Goal: Navigation & Orientation: Find specific page/section

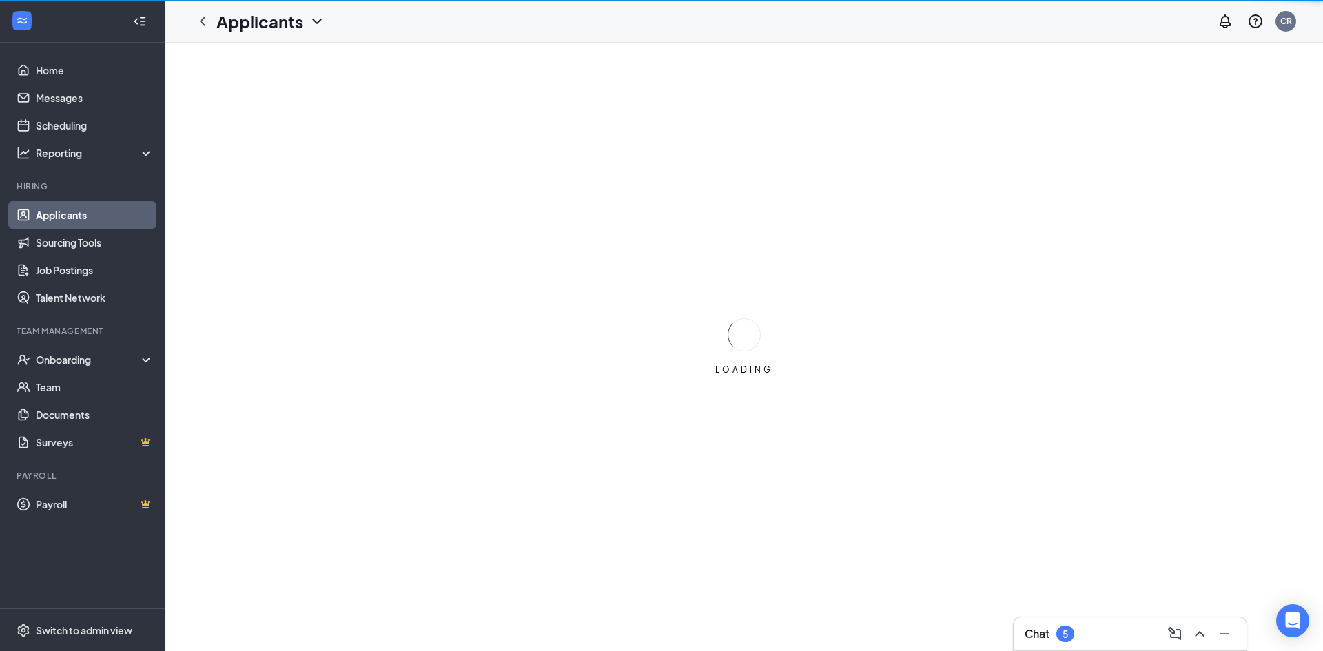
click at [1098, 640] on div "Chat 5" at bounding box center [1130, 634] width 211 height 22
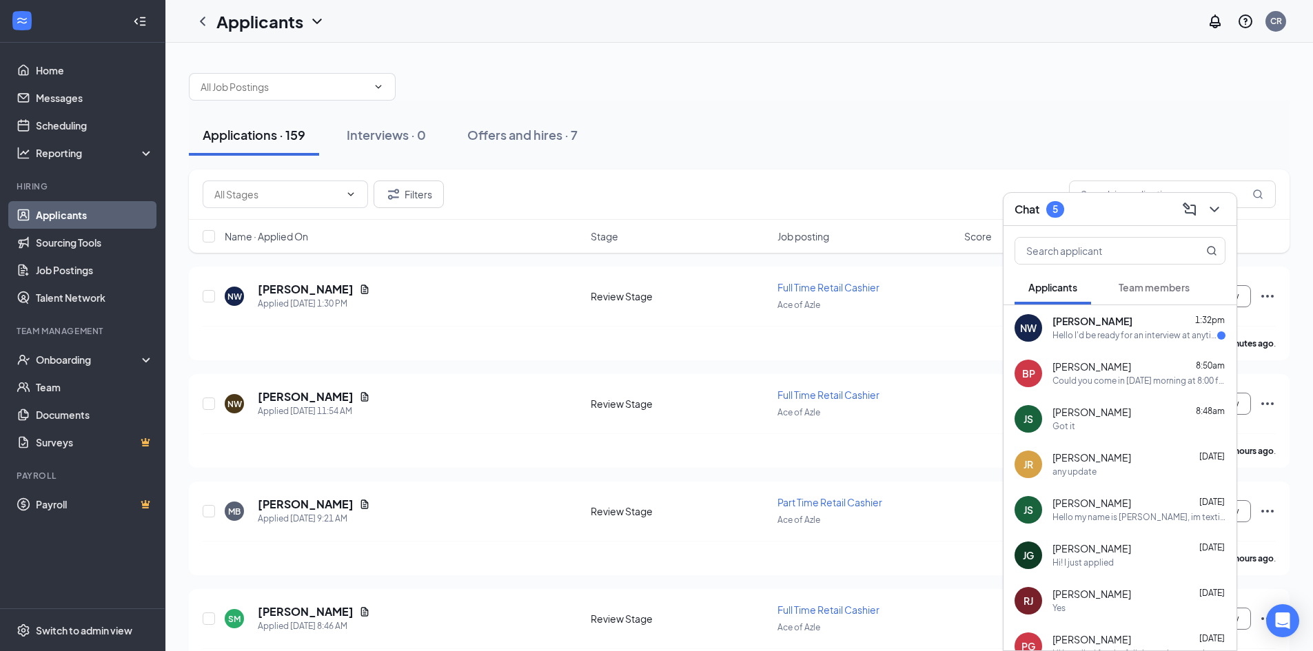
click at [1118, 338] on div "Hello I'd be ready for an interview at anytime ☺️" at bounding box center [1134, 336] width 165 height 12
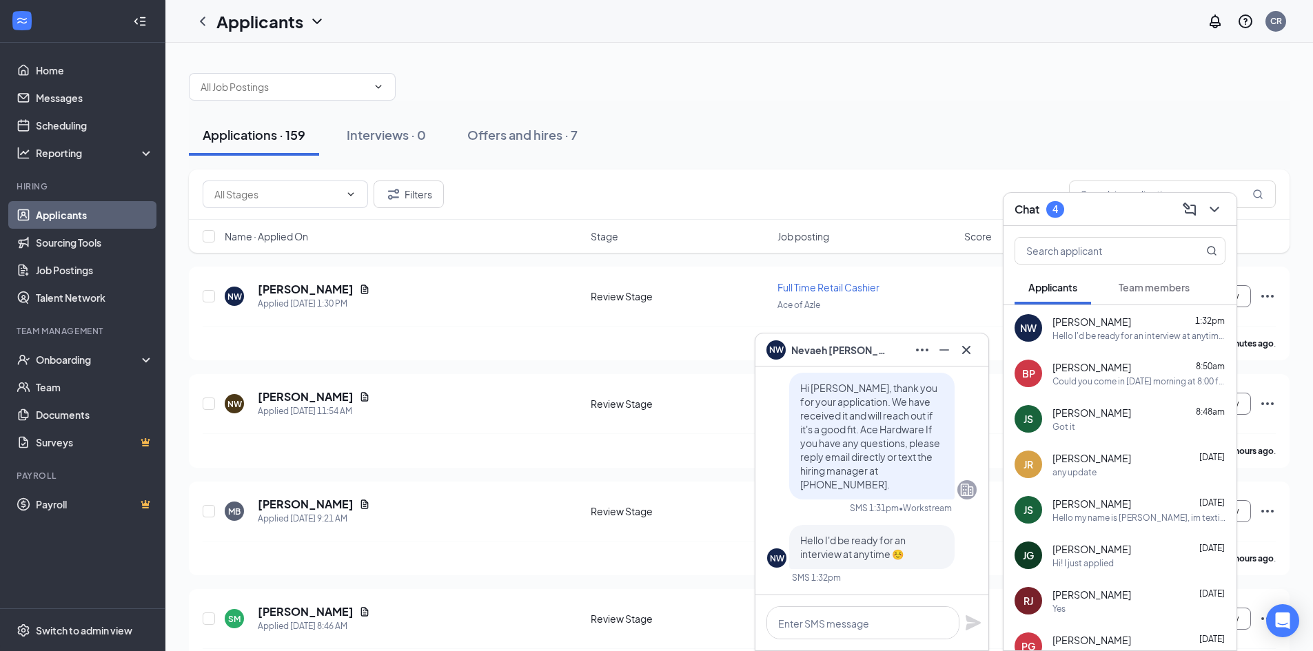
click at [830, 347] on span "[PERSON_NAME]" at bounding box center [839, 350] width 96 height 15
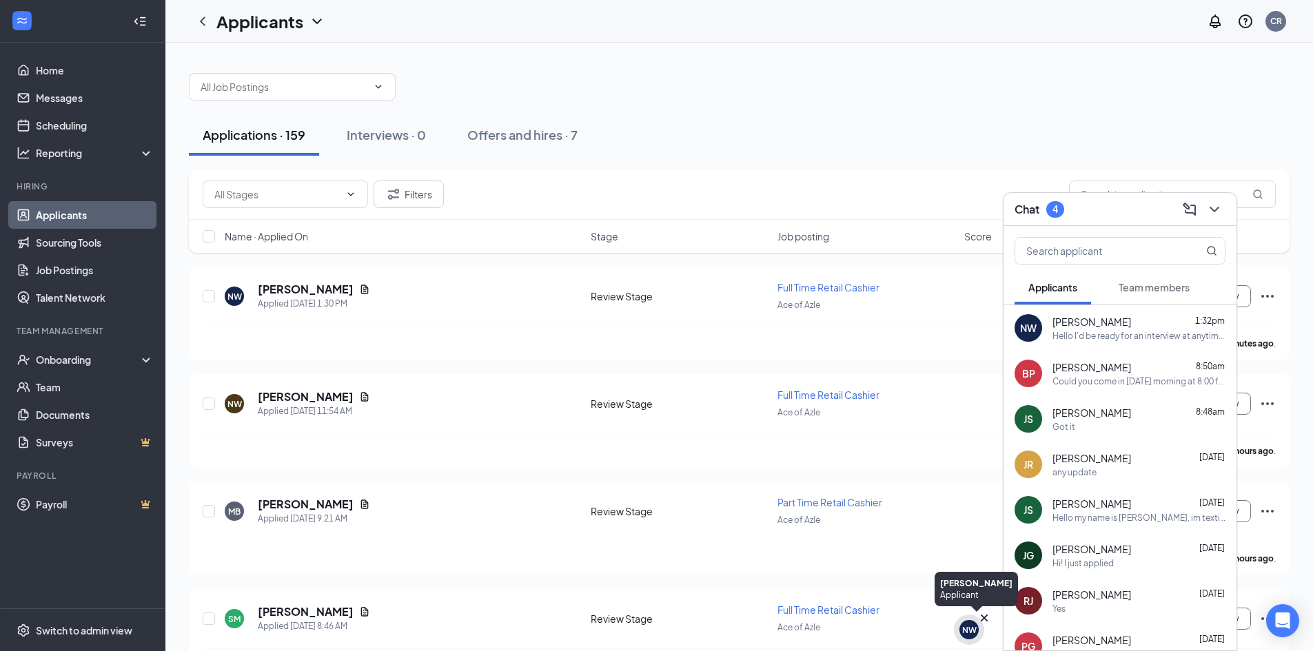
click at [962, 633] on div "NW" at bounding box center [969, 630] width 14 height 12
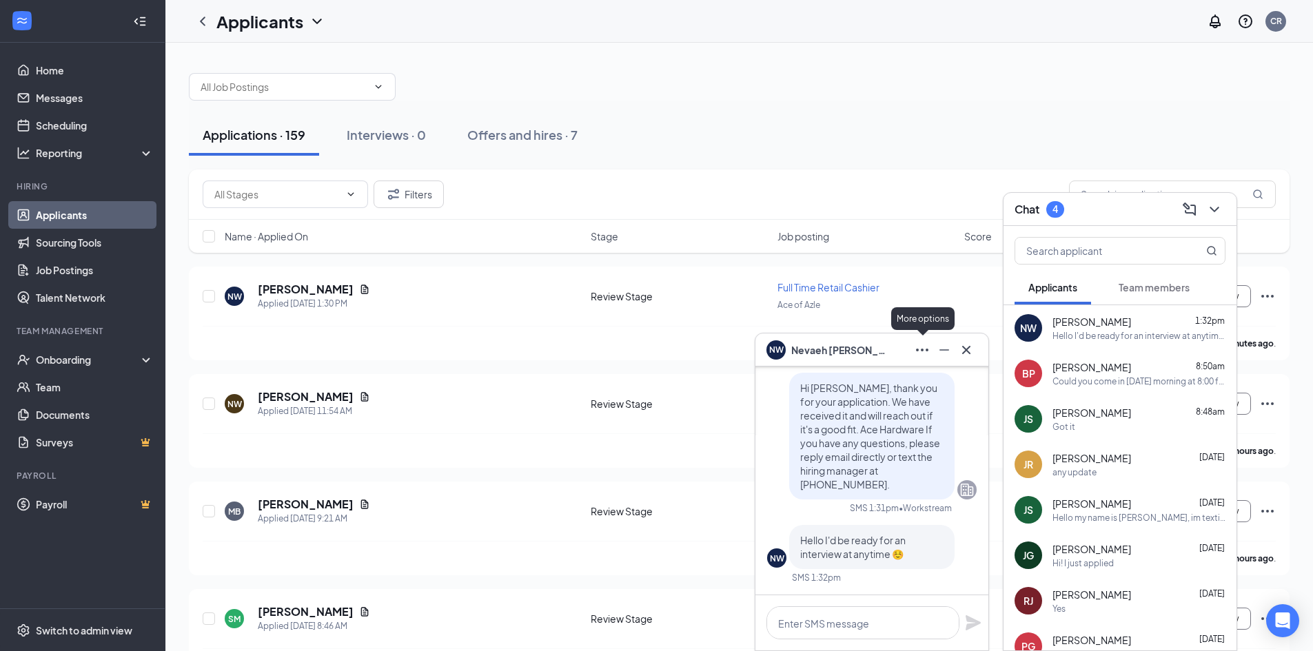
click at [931, 351] on button at bounding box center [922, 350] width 22 height 22
click at [915, 351] on icon "Ellipses" at bounding box center [922, 350] width 17 height 17
click at [963, 344] on icon "Cross" at bounding box center [966, 350] width 17 height 17
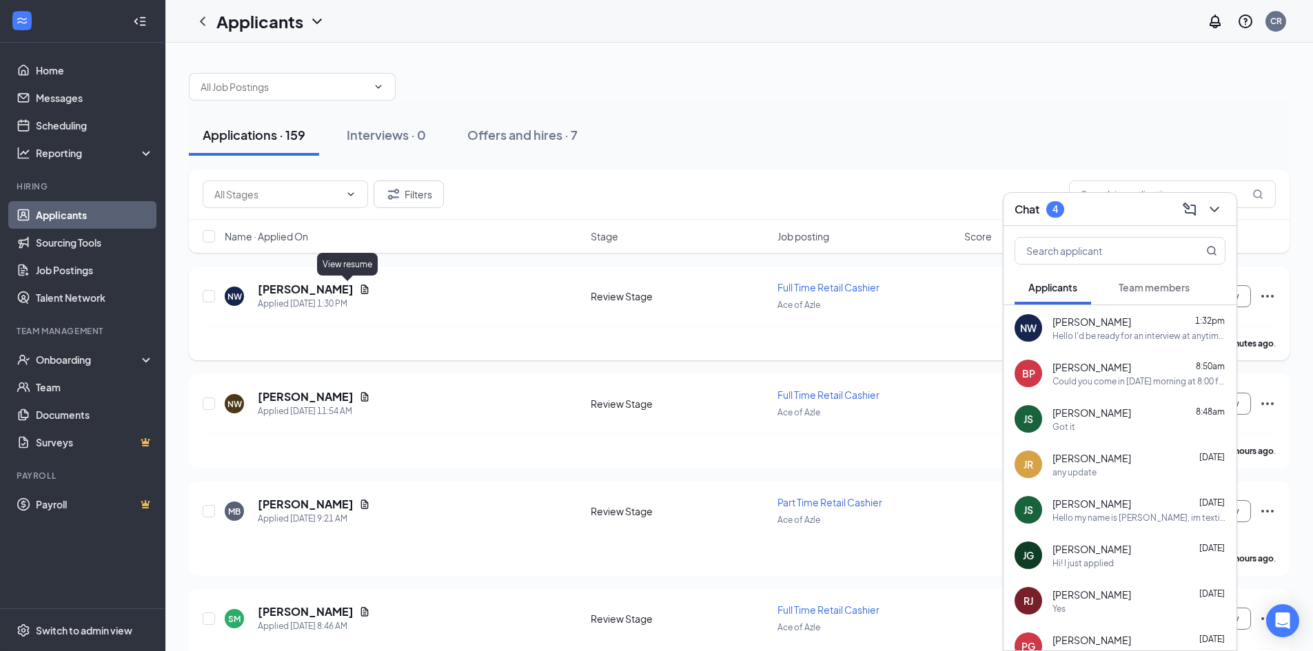
click at [361, 287] on icon "Document" at bounding box center [365, 289] width 8 height 9
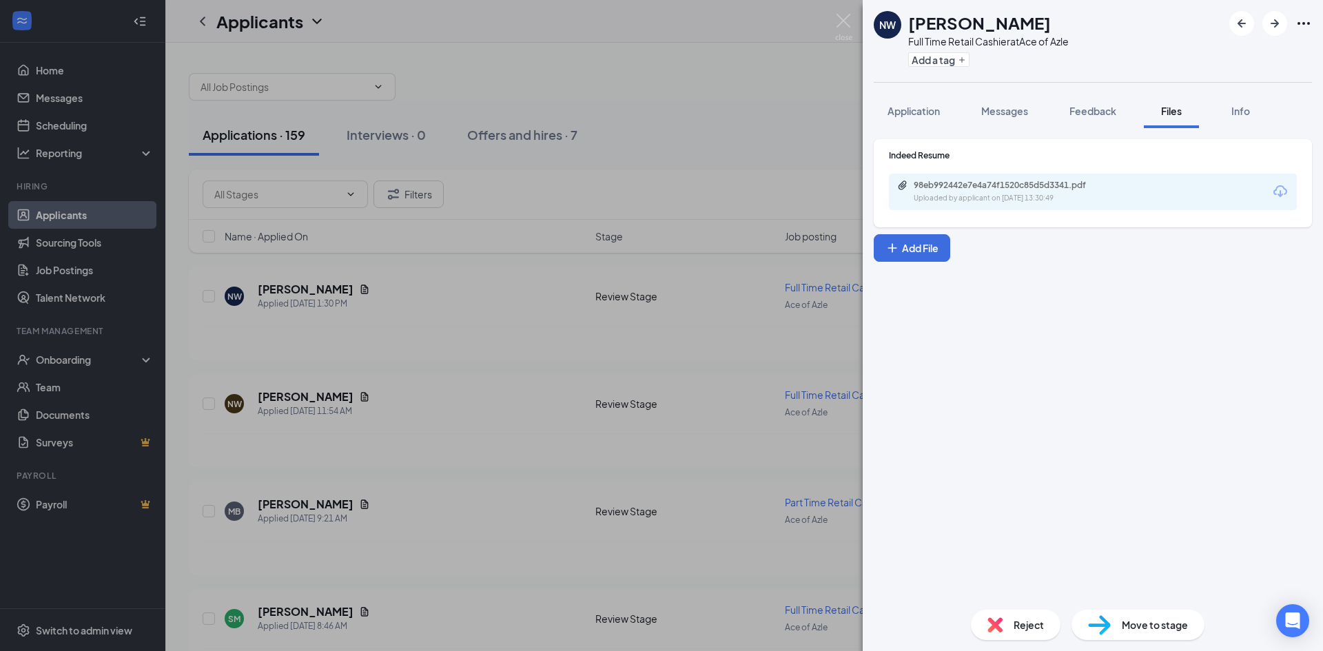
click at [628, 34] on div "NW [PERSON_NAME] Full Time Retail Cashier at Ace of Azle Add a tag Application …" at bounding box center [661, 325] width 1323 height 651
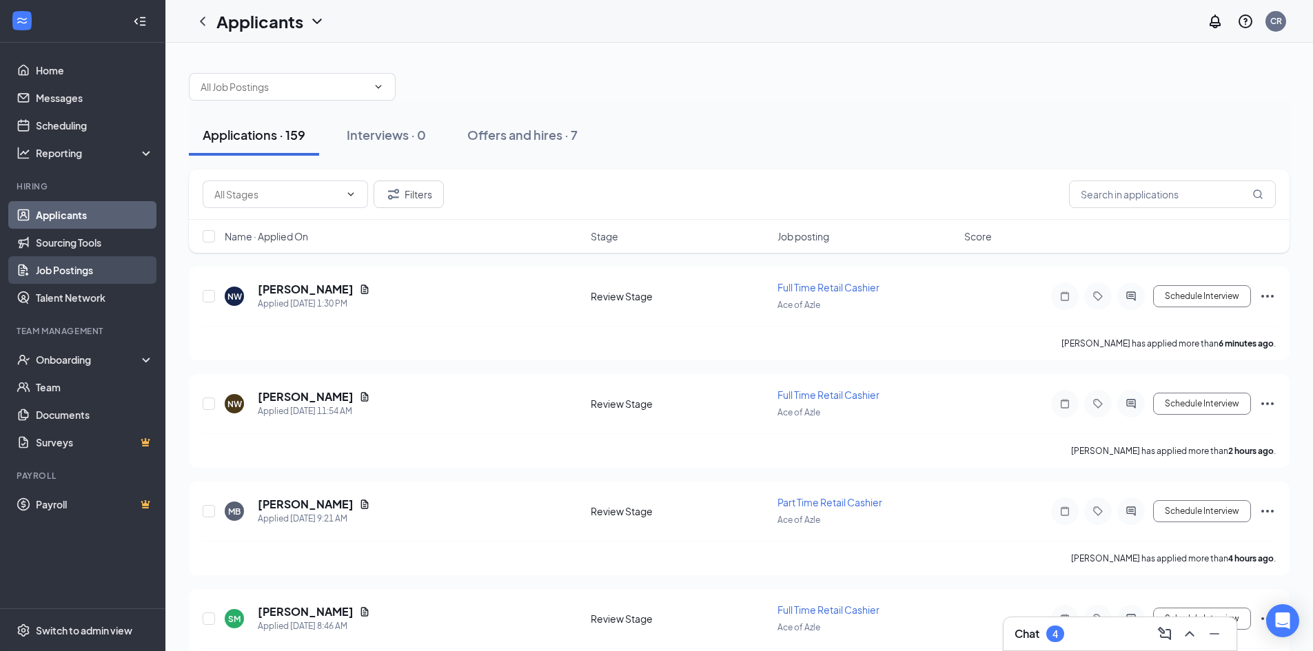
click at [84, 268] on link "Job Postings" at bounding box center [95, 270] width 118 height 28
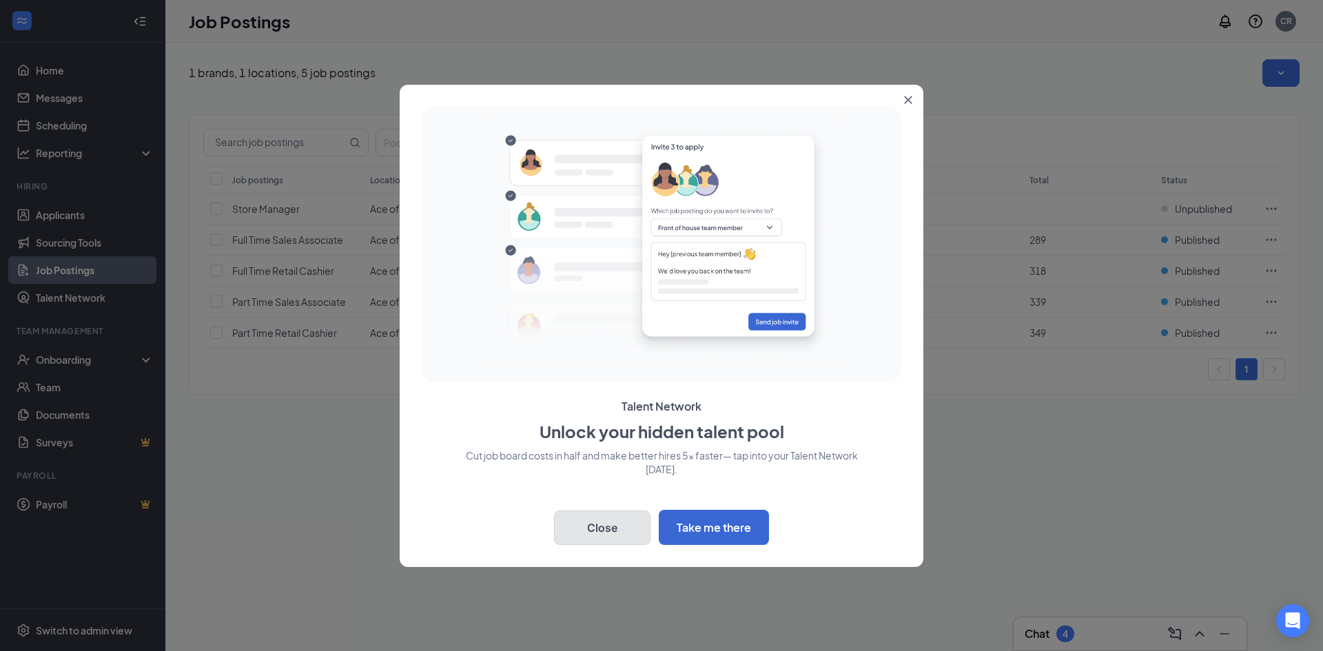
click at [606, 522] on button "Close" at bounding box center [602, 528] width 96 height 34
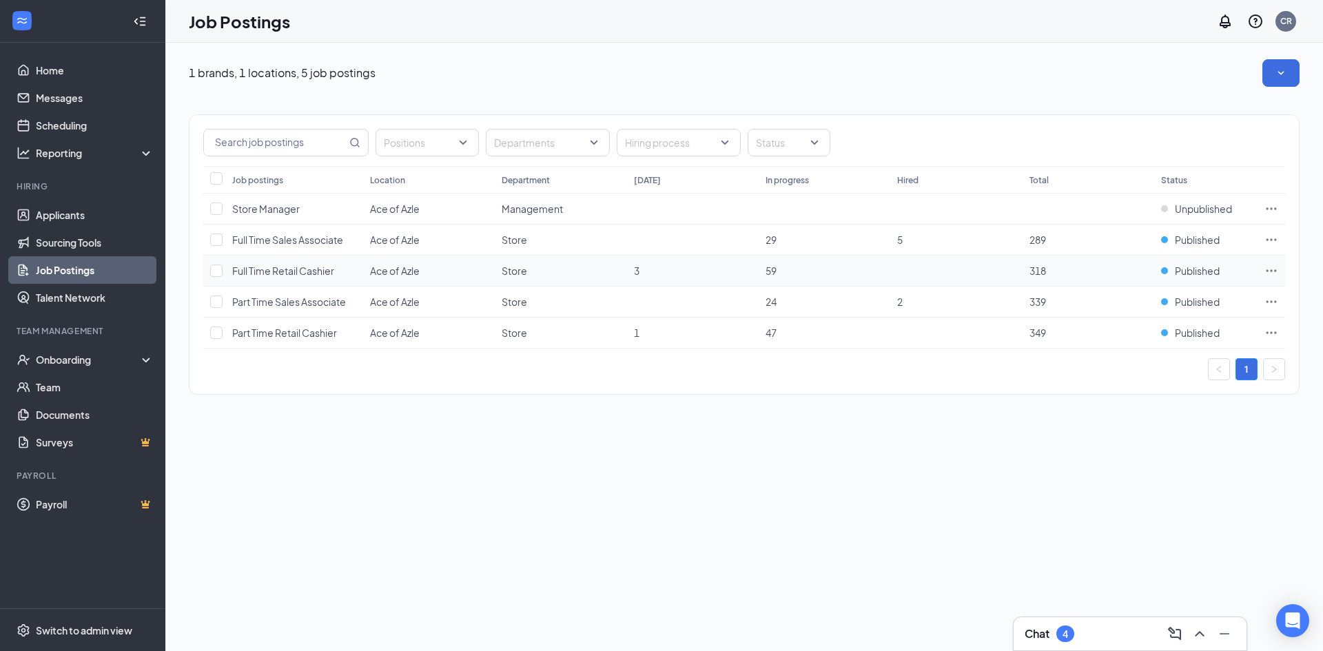
click at [1268, 270] on icon "Ellipses" at bounding box center [1272, 270] width 10 height 2
click at [215, 272] on input "checkbox" at bounding box center [216, 271] width 12 height 12
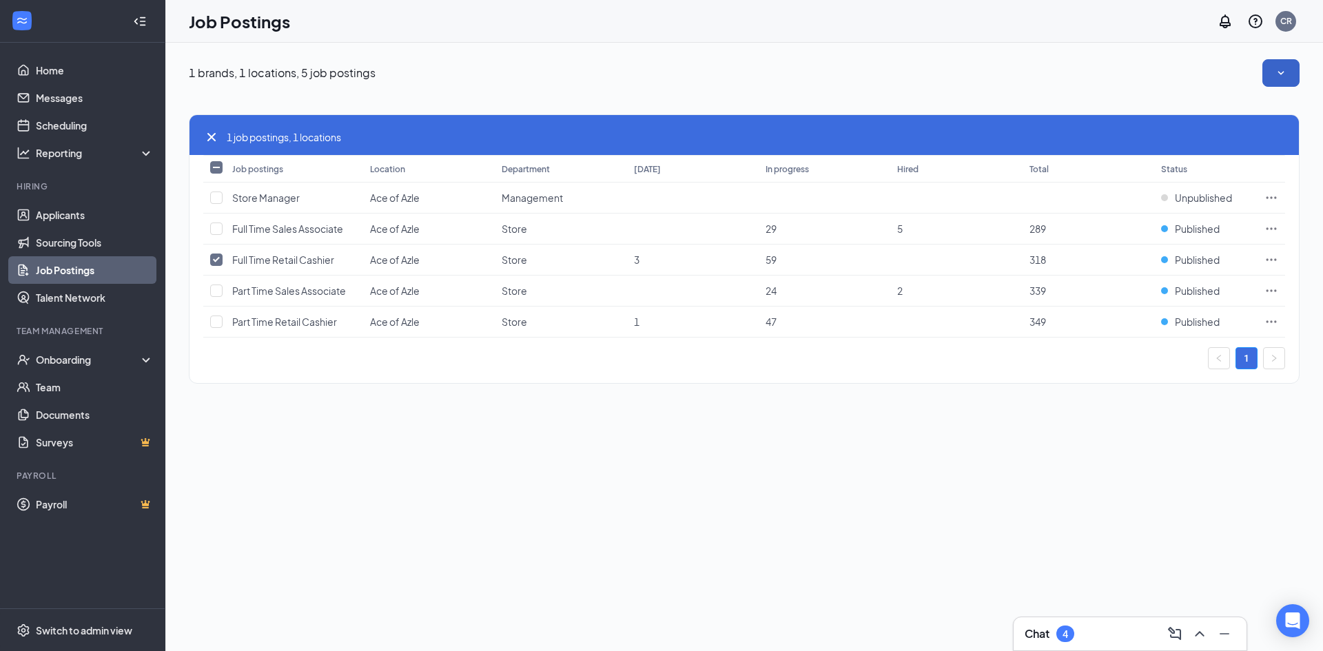
click at [1276, 72] on icon "SmallChevronDown" at bounding box center [1281, 73] width 14 height 14
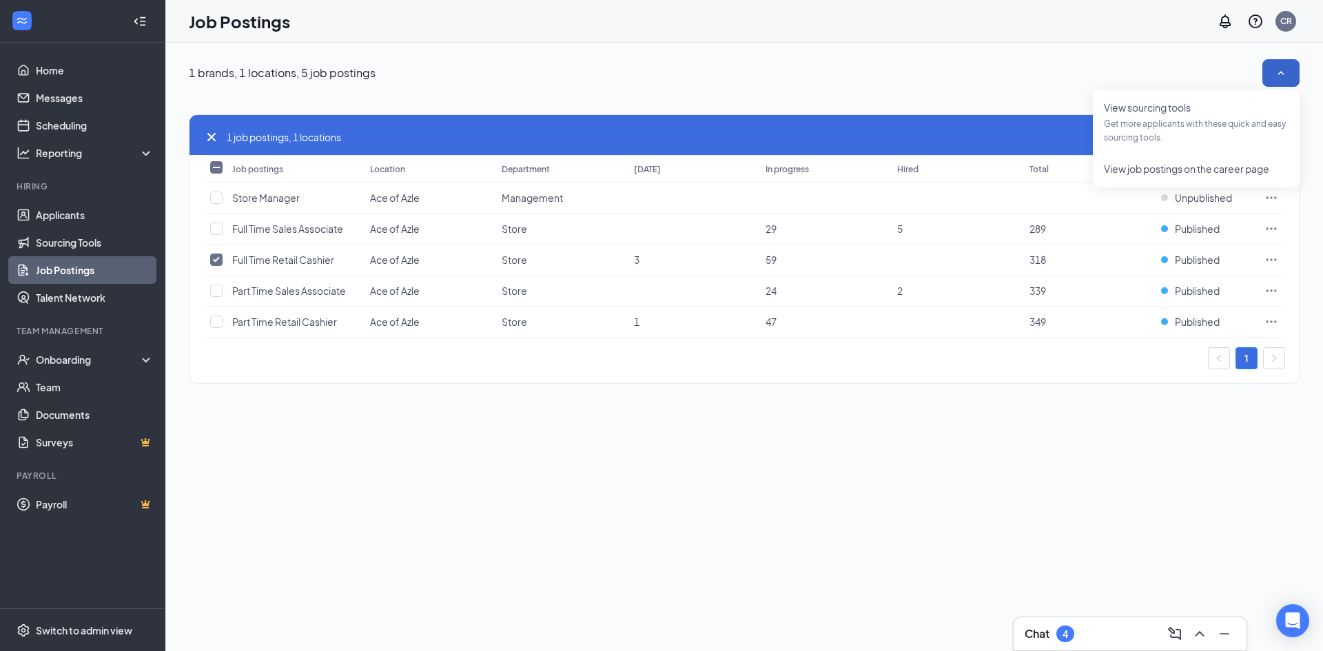
click at [1276, 72] on icon "SmallChevronUp" at bounding box center [1281, 73] width 14 height 14
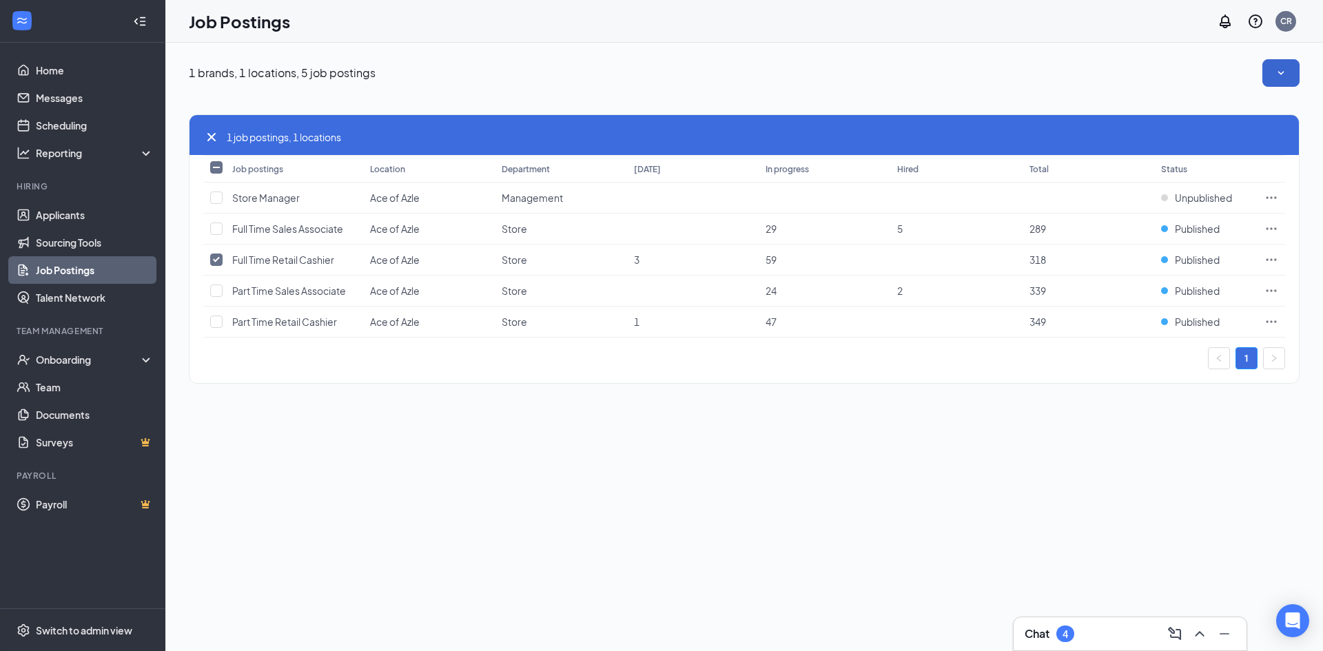
click at [817, 447] on div "1 brands, 1 locations, 5 job postings 1 job postings, 1 locations Job postings …" at bounding box center [744, 347] width 1158 height 609
click at [216, 257] on input "checkbox" at bounding box center [216, 260] width 12 height 12
checkbox input "false"
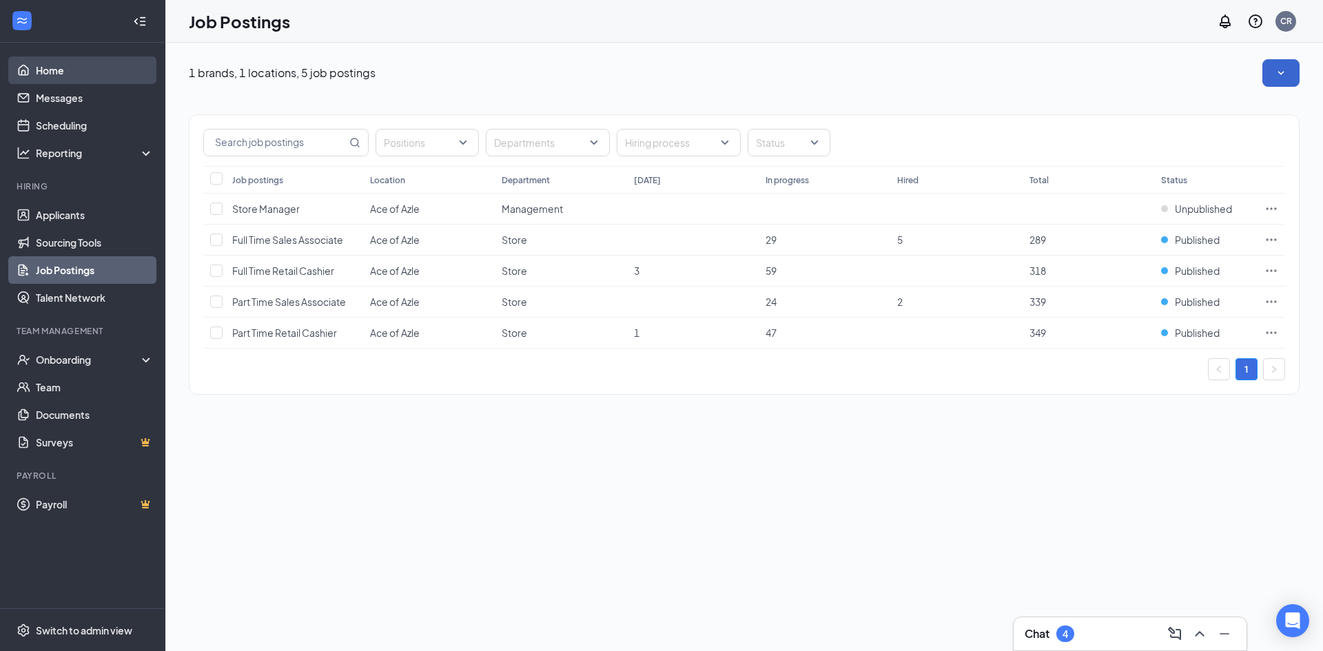
click at [53, 73] on link "Home" at bounding box center [95, 71] width 118 height 28
